Goal: Transaction & Acquisition: Purchase product/service

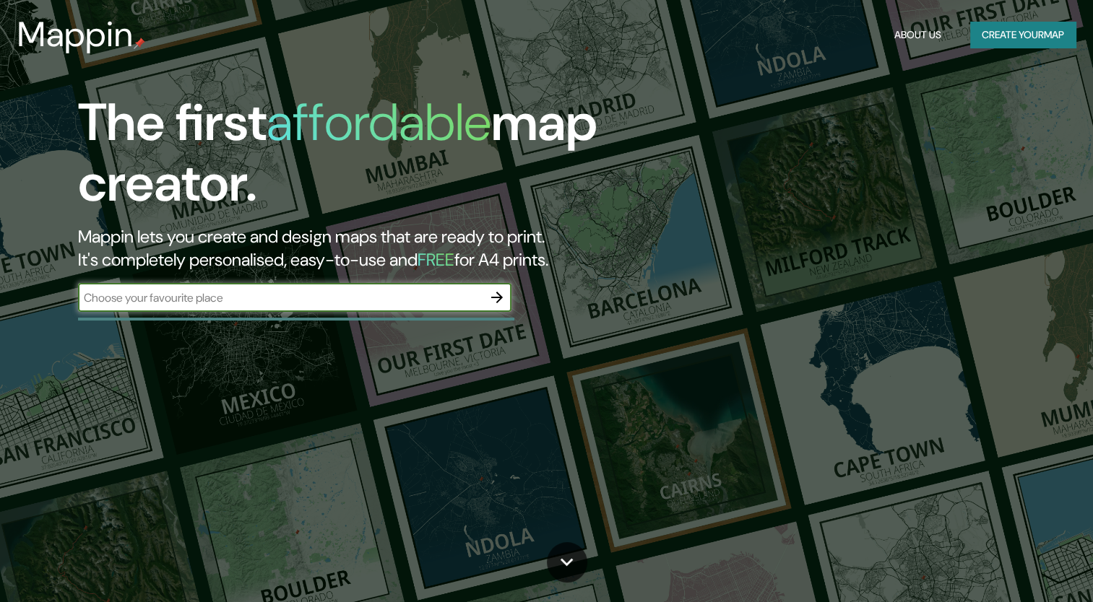
click at [492, 298] on icon "button" at bounding box center [497, 298] width 12 height 12
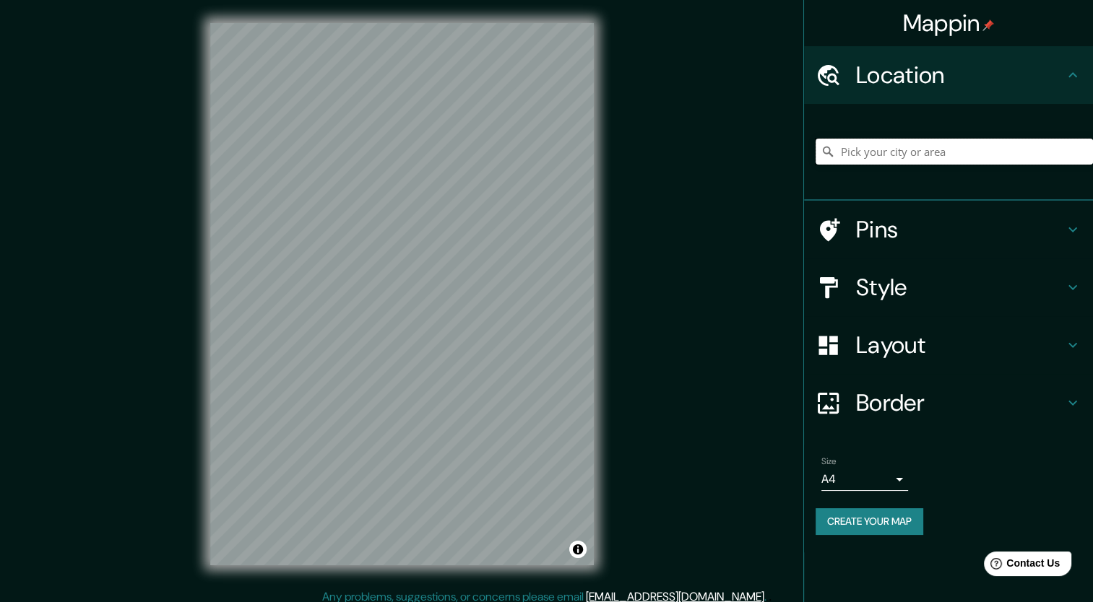
click at [908, 151] on input "Pick your city or area" at bounding box center [953, 152] width 277 height 26
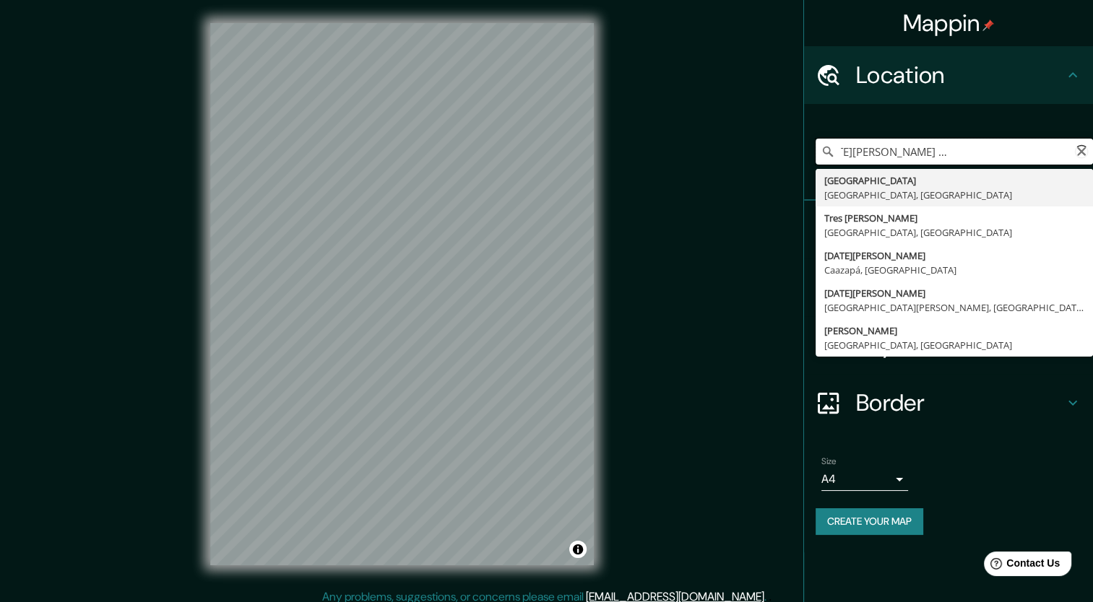
scroll to position [0, 121]
click at [1012, 143] on input "[STREET_ADDRESS][DATE][PERSON_NAME] EL TRAFICO, [PERSON_NAME] 54435" at bounding box center [953, 152] width 277 height 26
click at [1056, 149] on input "[STREET_ADDRESS][DATE][PERSON_NAME] EL TRAFICO, [PERSON_NAME] 54435" at bounding box center [953, 152] width 277 height 26
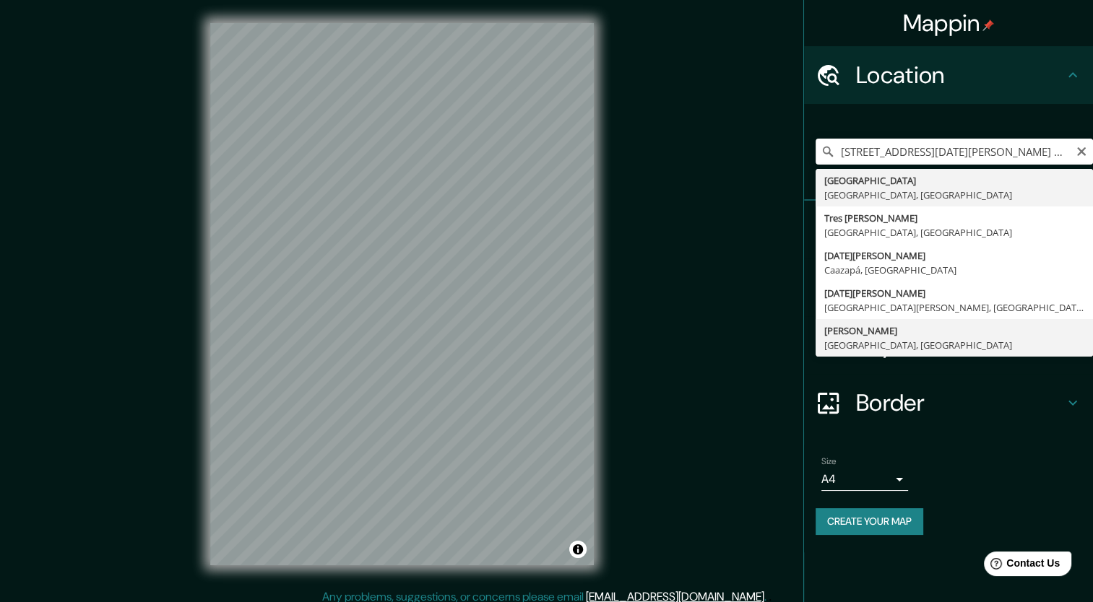
type input "[PERSON_NAME], [GEOGRAPHIC_DATA], [GEOGRAPHIC_DATA]"
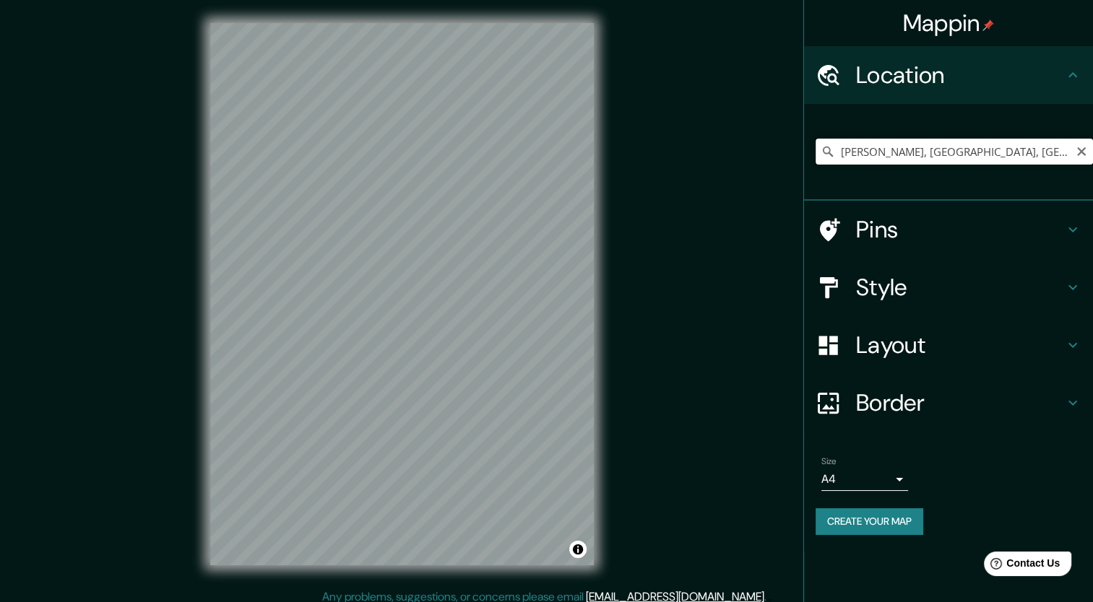
click at [922, 149] on input "[PERSON_NAME], [GEOGRAPHIC_DATA], [GEOGRAPHIC_DATA]" at bounding box center [953, 152] width 277 height 26
drag, startPoint x: 841, startPoint y: 27, endPoint x: 959, endPoint y: 212, distance: 219.2
